Goal: Transaction & Acquisition: Purchase product/service

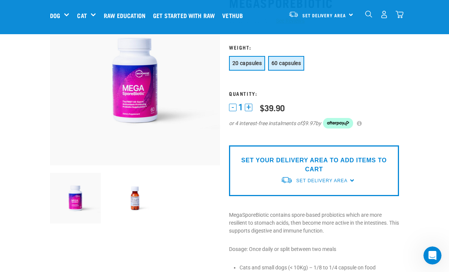
click at [289, 64] on span "60 capsules" at bounding box center [286, 63] width 29 height 6
click at [247, 105] on button "+" at bounding box center [249, 108] width 8 height 8
click at [247, 108] on button "+" at bounding box center [249, 108] width 8 height 8
click at [231, 109] on button "-" at bounding box center [233, 108] width 8 height 8
click at [304, 181] on span "Set Delivery Area" at bounding box center [321, 180] width 51 height 5
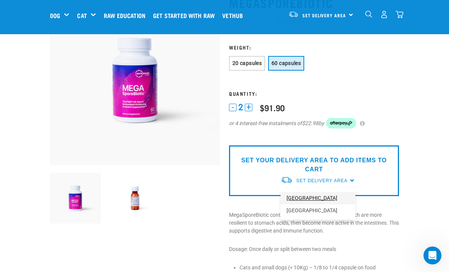
click at [293, 199] on link "[GEOGRAPHIC_DATA]" at bounding box center [318, 198] width 75 height 12
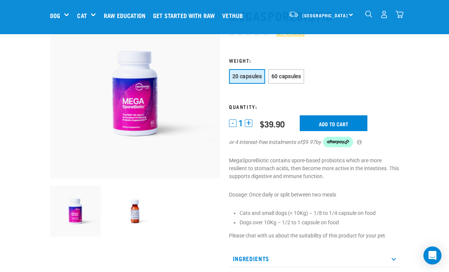
scroll to position [46, 0]
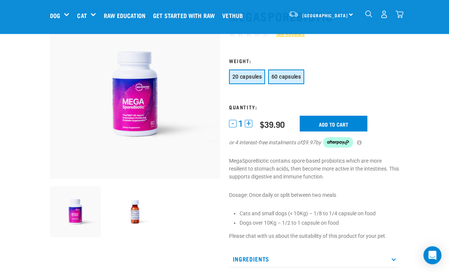
click at [287, 78] on span "60 capsules" at bounding box center [286, 77] width 29 height 6
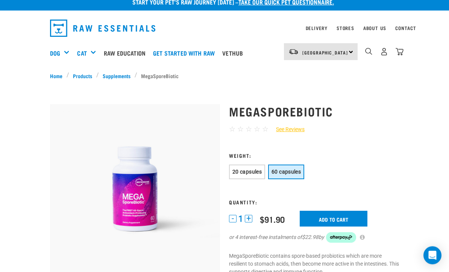
scroll to position [0, 0]
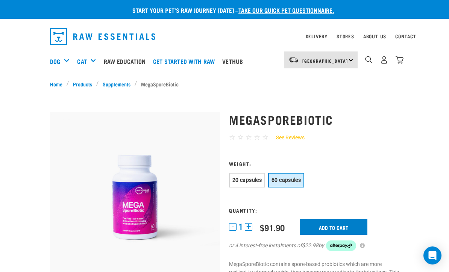
click at [322, 227] on input "Add to cart" at bounding box center [334, 227] width 68 height 16
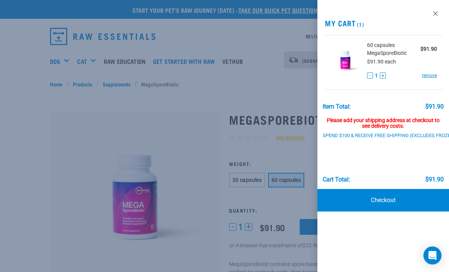
click at [384, 77] on button "+" at bounding box center [383, 76] width 6 height 6
click at [384, 73] on button "+" at bounding box center [383, 76] width 6 height 6
click at [385, 200] on link "Checkout" at bounding box center [383, 200] width 132 height 23
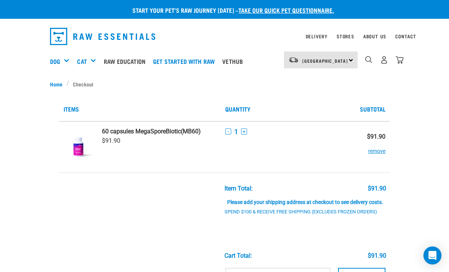
click at [245, 134] on button "+" at bounding box center [244, 132] width 6 height 6
click at [246, 134] on button "+" at bounding box center [244, 132] width 6 height 6
